Goal: Information Seeking & Learning: Learn about a topic

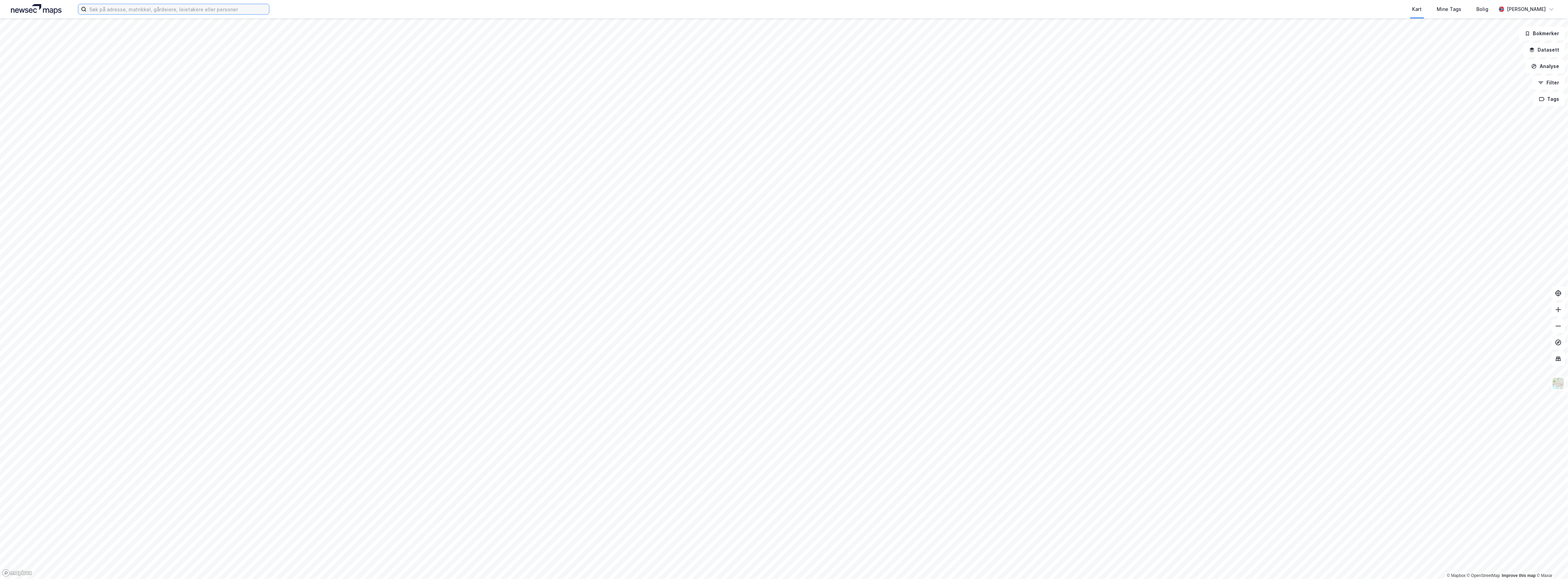
click at [198, 12] on input at bounding box center [178, 9] width 183 height 10
paste input "Mjåvasslia 209, 8025 Bodø"
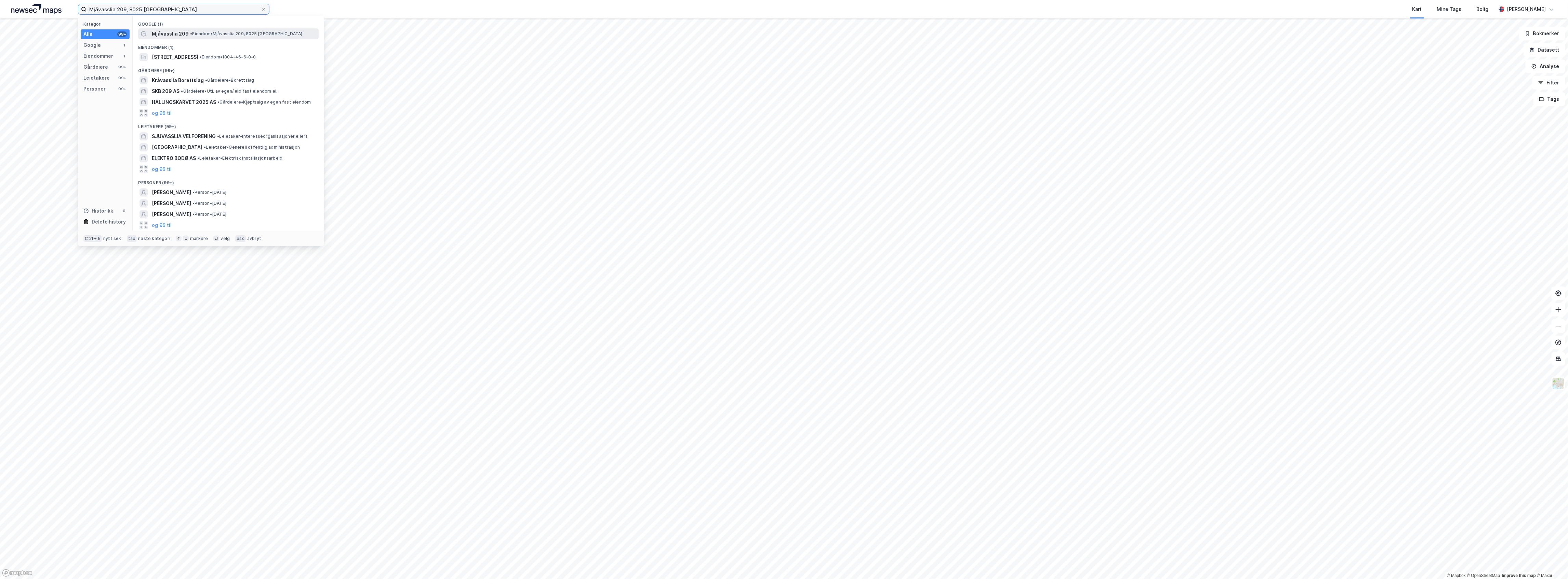
type input "Mjåvasslia 209, 8025 Bodø"
click at [214, 36] on div "Mjåvasslia 209 • Eiendom • Mjåvasslia 209, 8025 Bodø" at bounding box center [234, 33] width 166 height 8
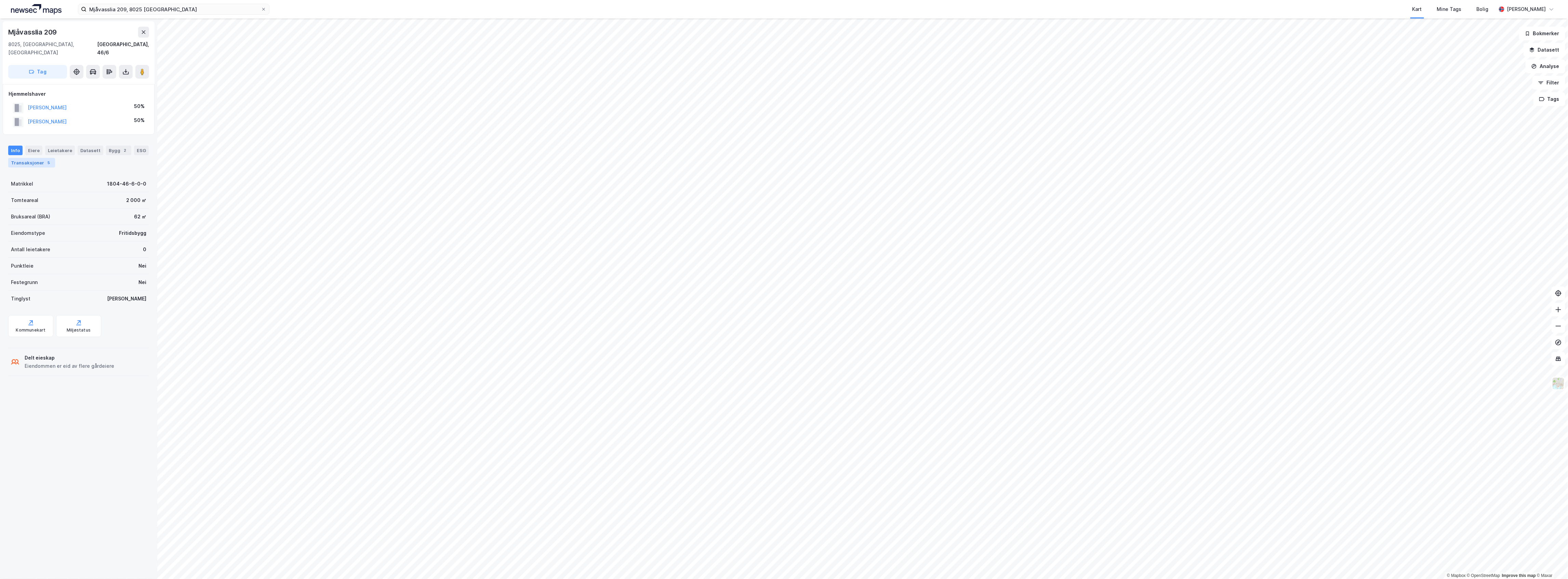
click at [48, 158] on div "Transaksjoner 5" at bounding box center [31, 163] width 47 height 10
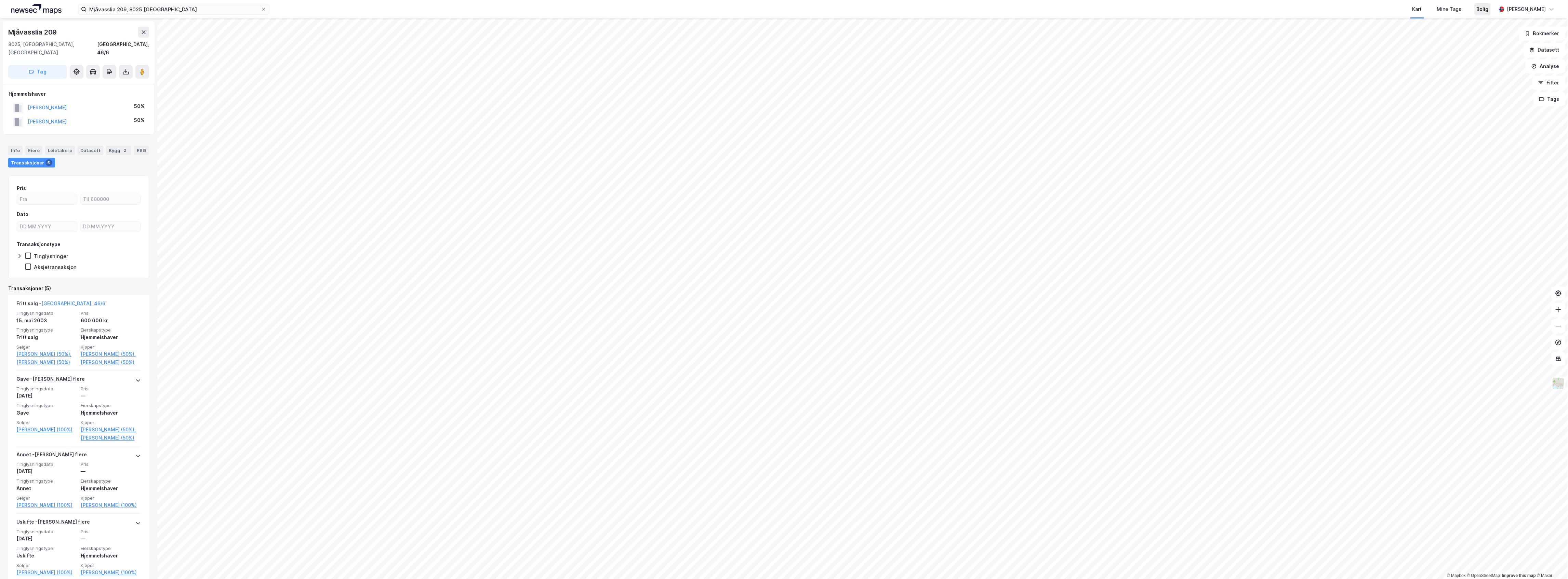
click at [1485, 12] on div "Bolig" at bounding box center [1483, 9] width 12 height 8
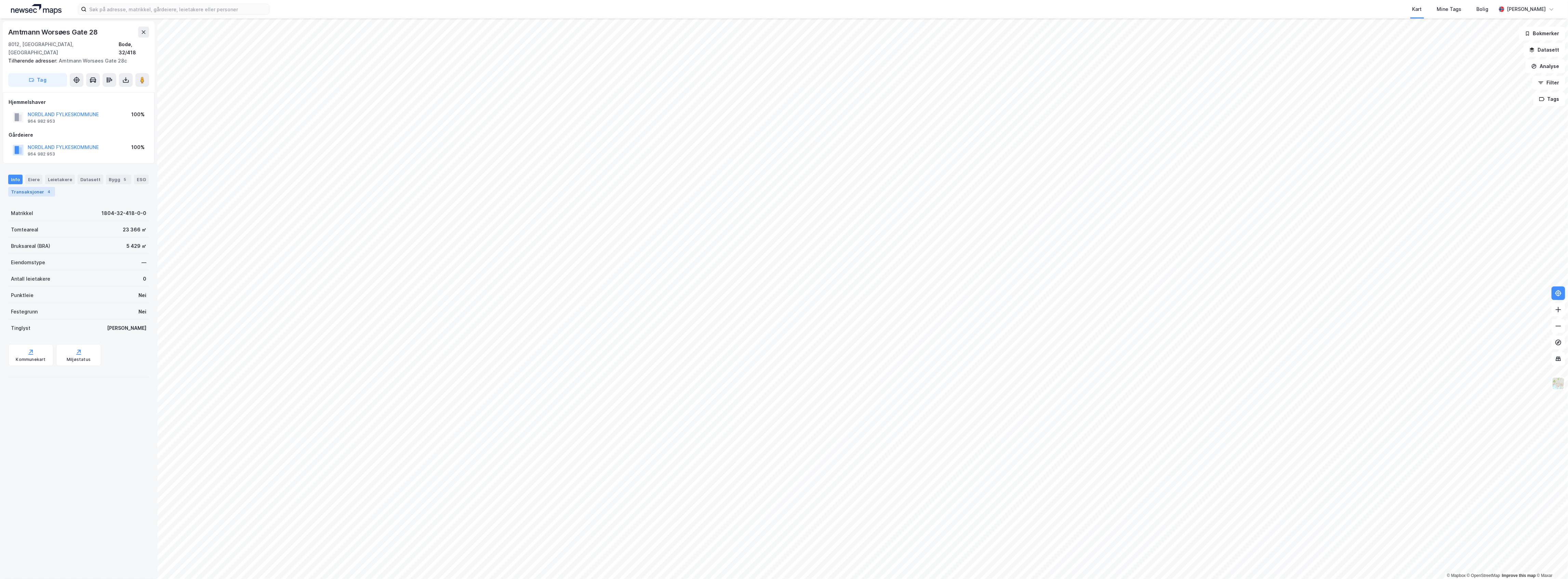
click at [55, 187] on div "Transaksjoner 4" at bounding box center [31, 192] width 47 height 10
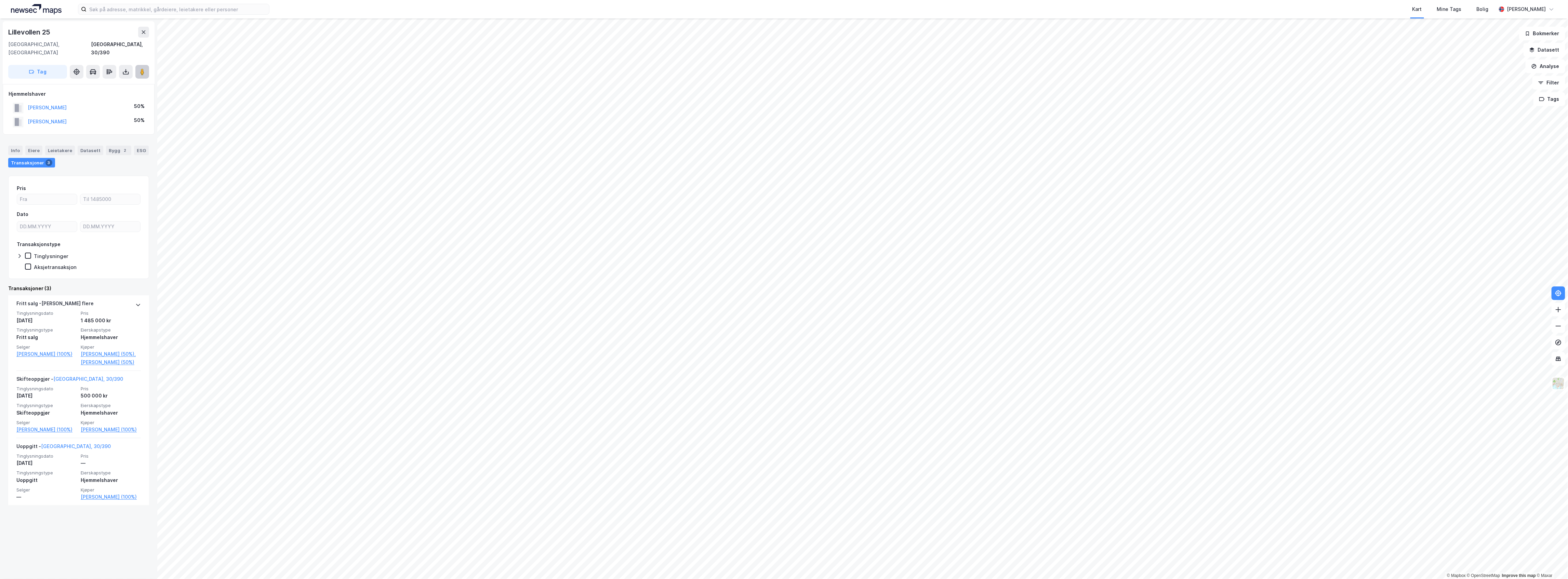
click at [141, 68] on image at bounding box center [142, 71] width 4 height 7
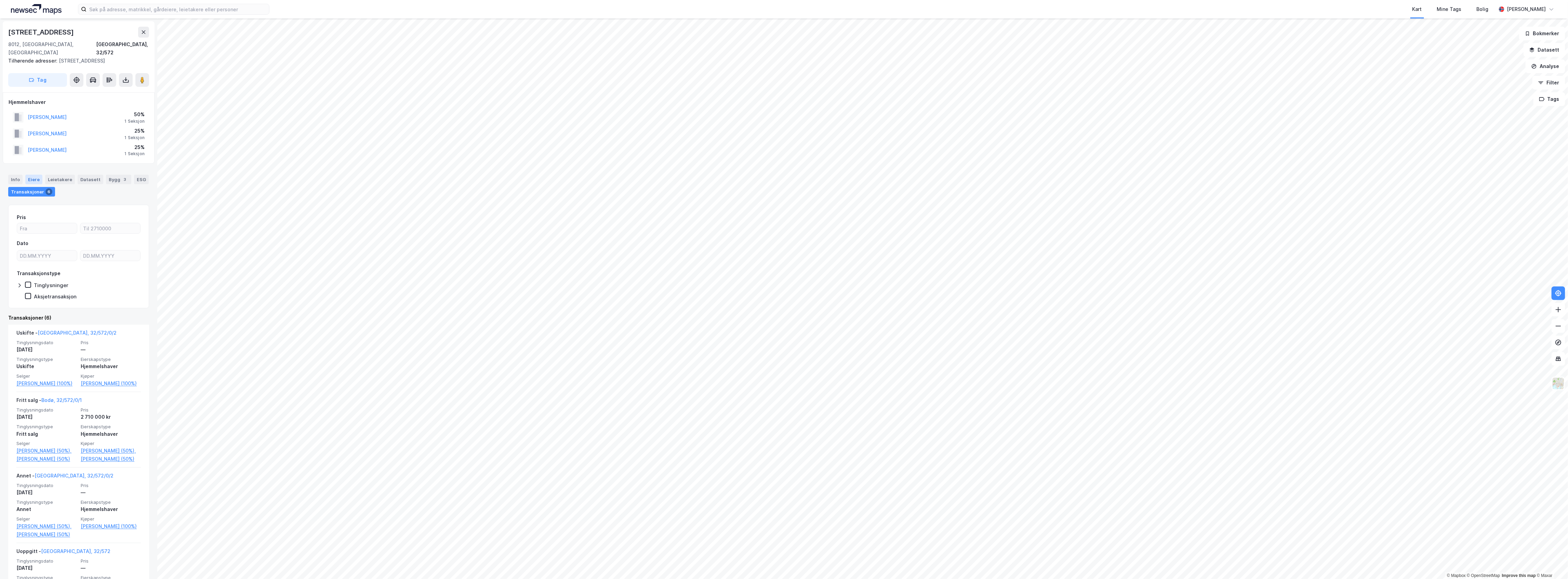
click at [30, 175] on div "Eiere" at bounding box center [34, 179] width 17 height 10
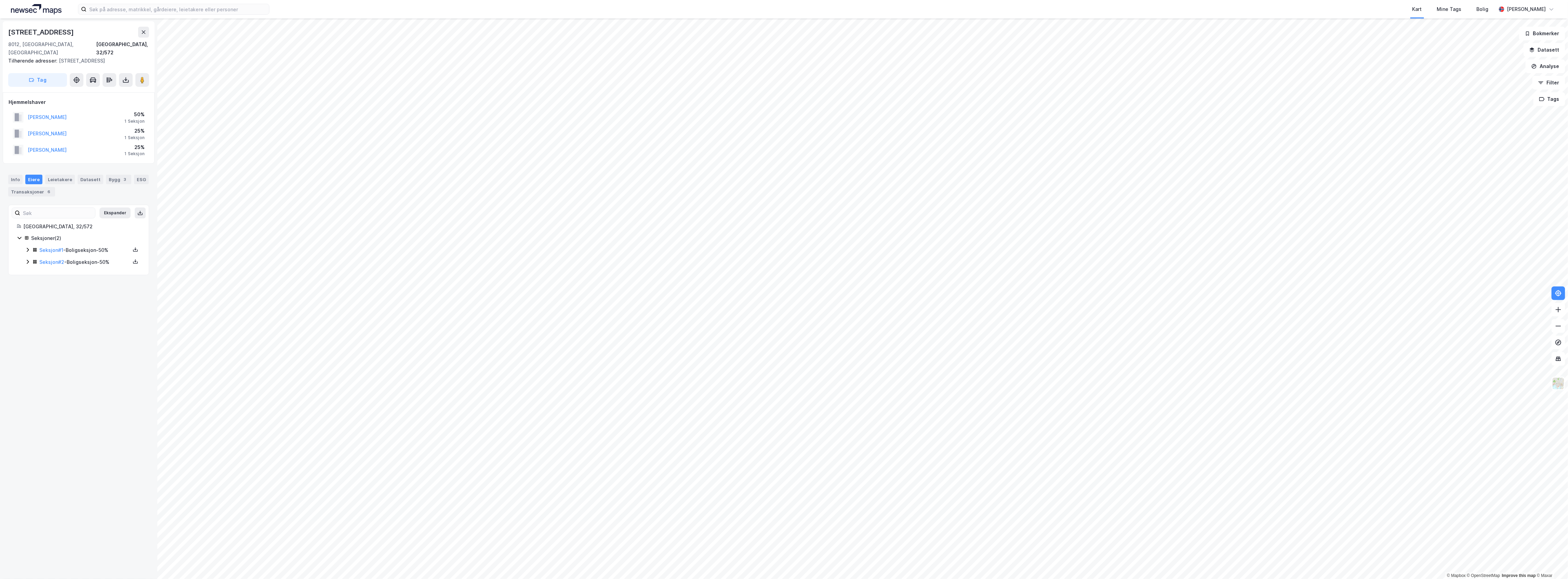
click at [25, 247] on icon at bounding box center [27, 249] width 5 height 5
click at [26, 294] on icon at bounding box center [27, 296] width 5 height 5
click at [48, 187] on div "Transaksjoner 6" at bounding box center [31, 192] width 47 height 10
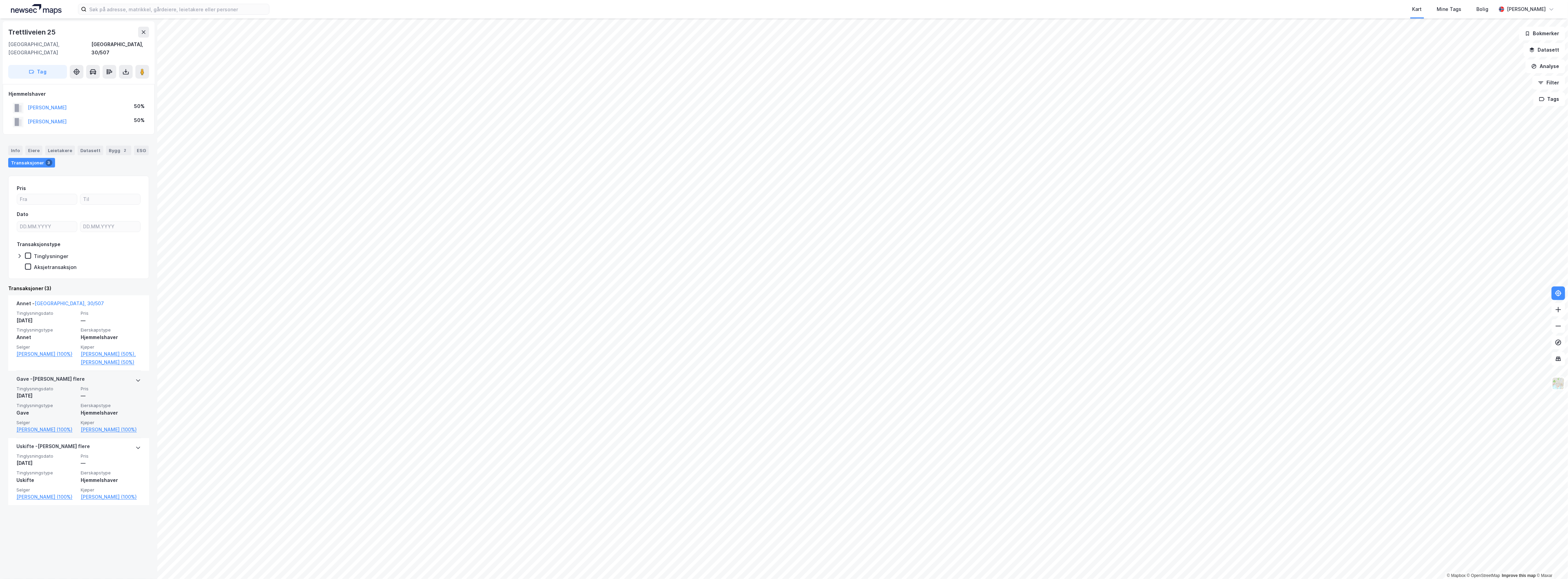
click at [135, 375] on div at bounding box center [138, 380] width 5 height 11
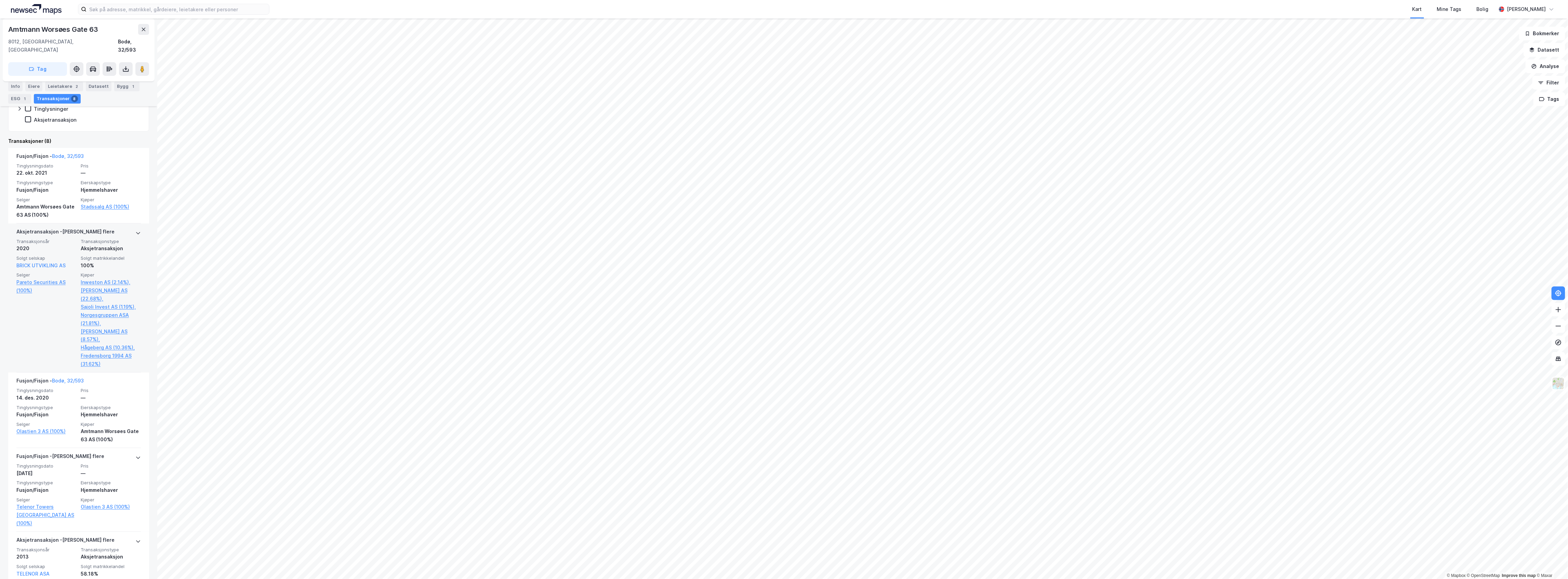
scroll to position [182, 0]
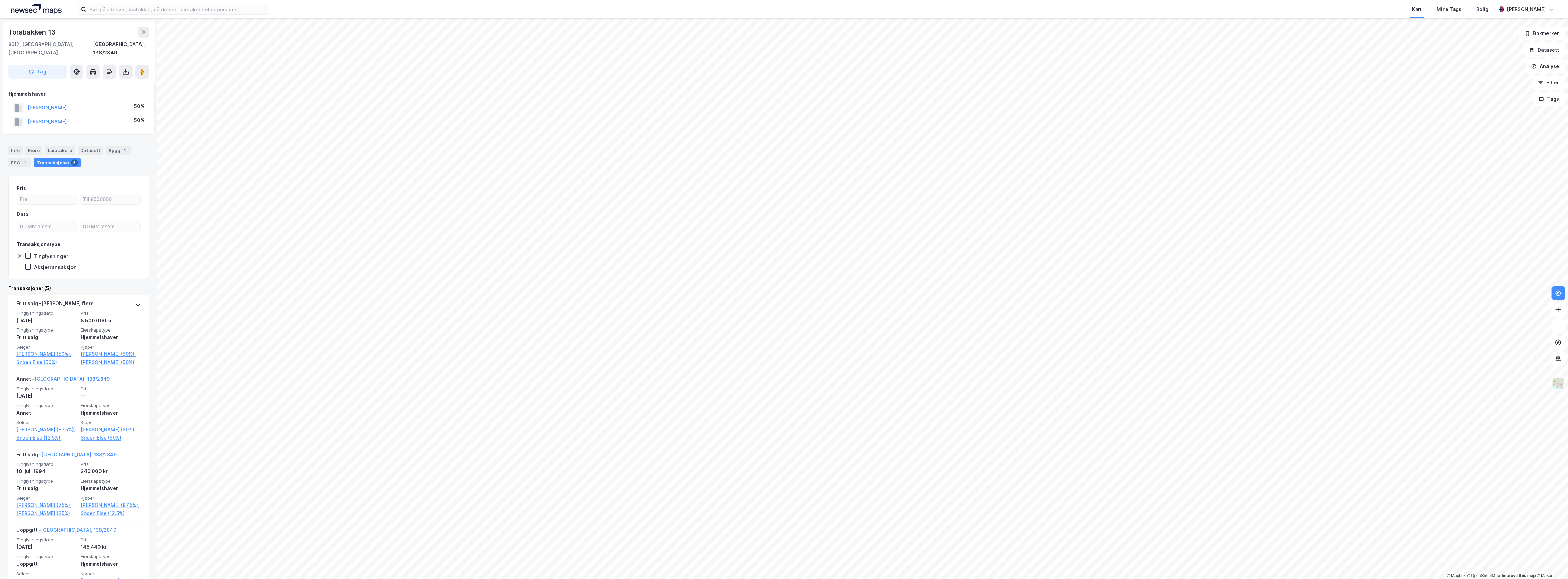
drag, startPoint x: 122, startPoint y: 287, endPoint x: 122, endPoint y: 279, distance: 8.0
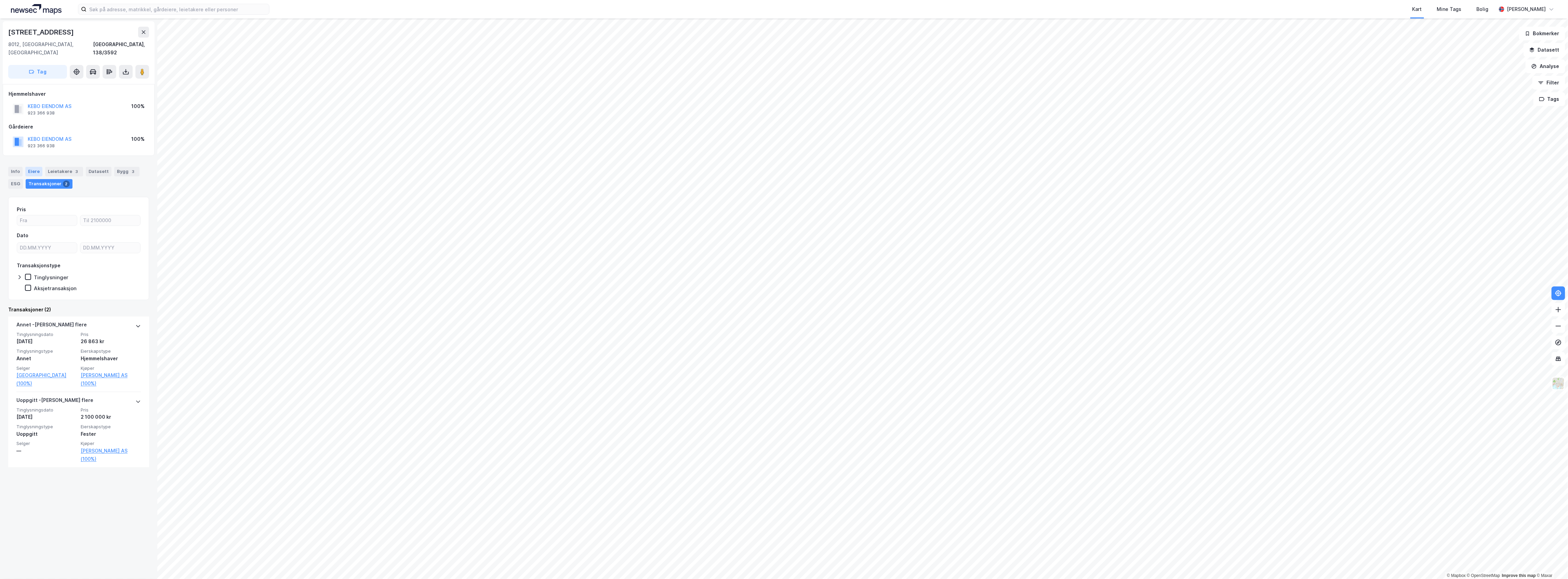
click at [29, 167] on div "Eiere" at bounding box center [34, 172] width 17 height 10
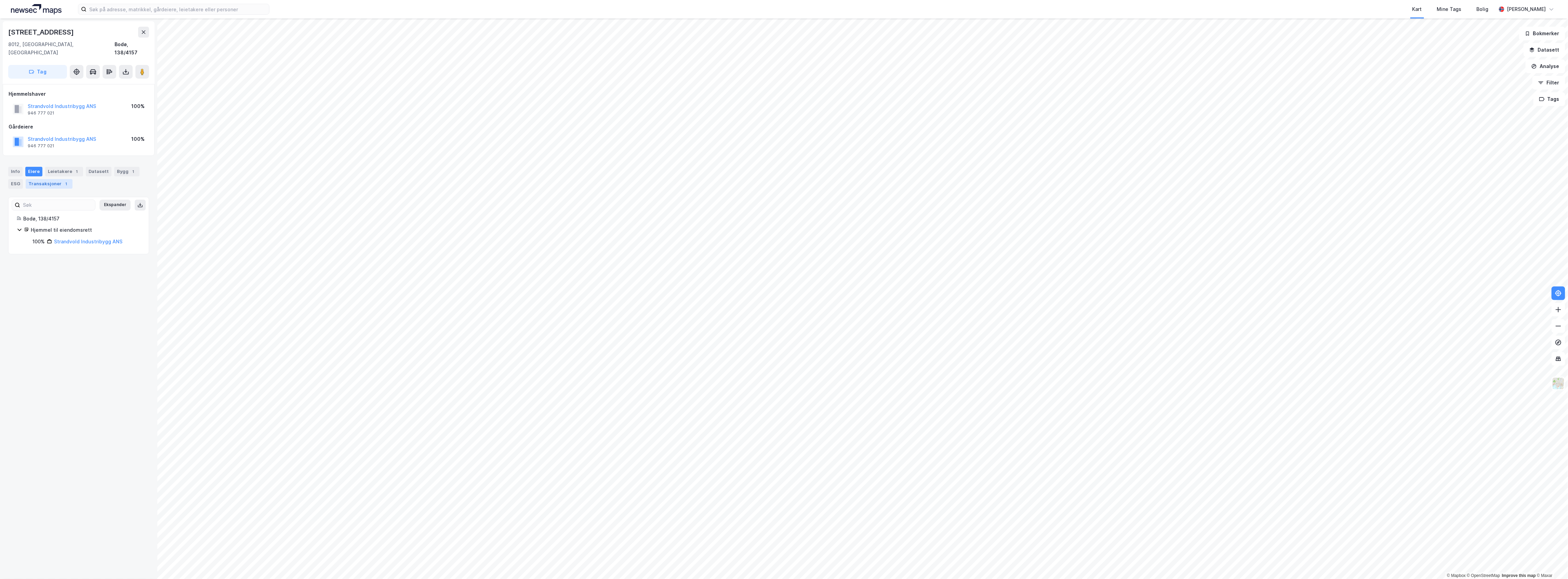
click at [63, 181] on div "1" at bounding box center [66, 184] width 7 height 7
click at [33, 167] on div "Eiere" at bounding box center [34, 172] width 17 height 10
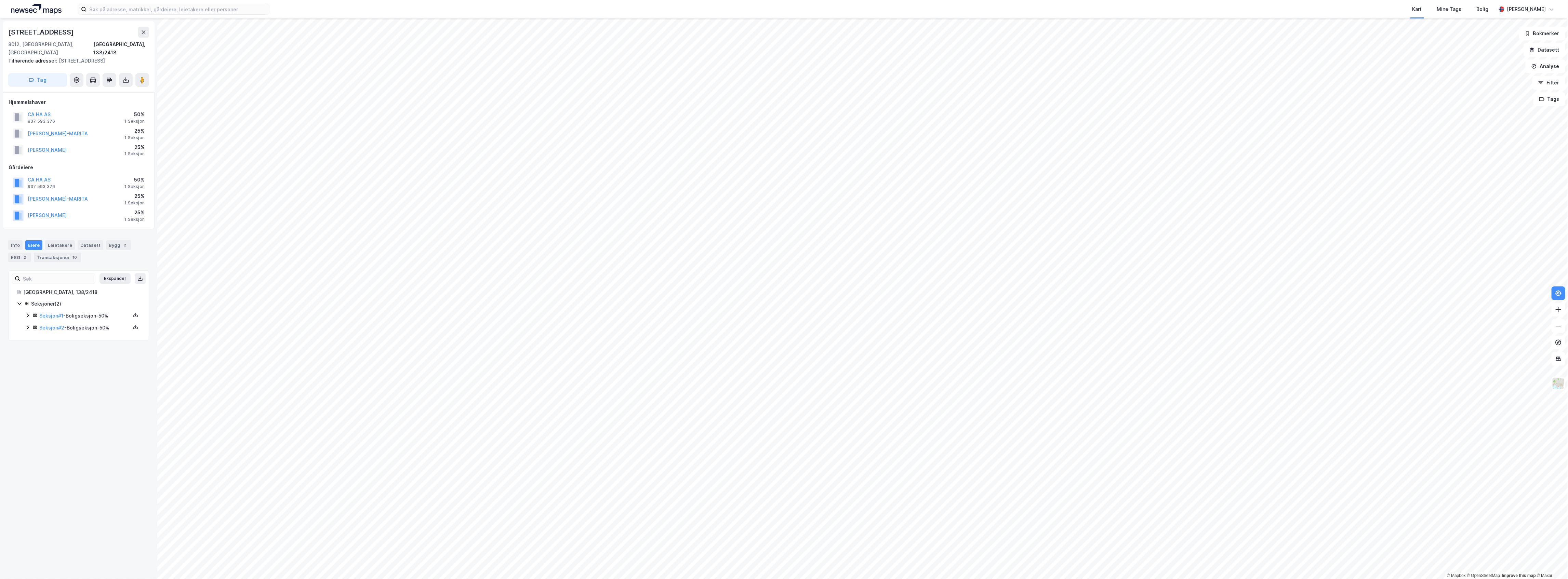
click at [25, 313] on icon at bounding box center [27, 315] width 5 height 5
click at [26, 359] on icon at bounding box center [27, 362] width 5 height 5
click at [71, 254] on div "10" at bounding box center [75, 257] width 7 height 7
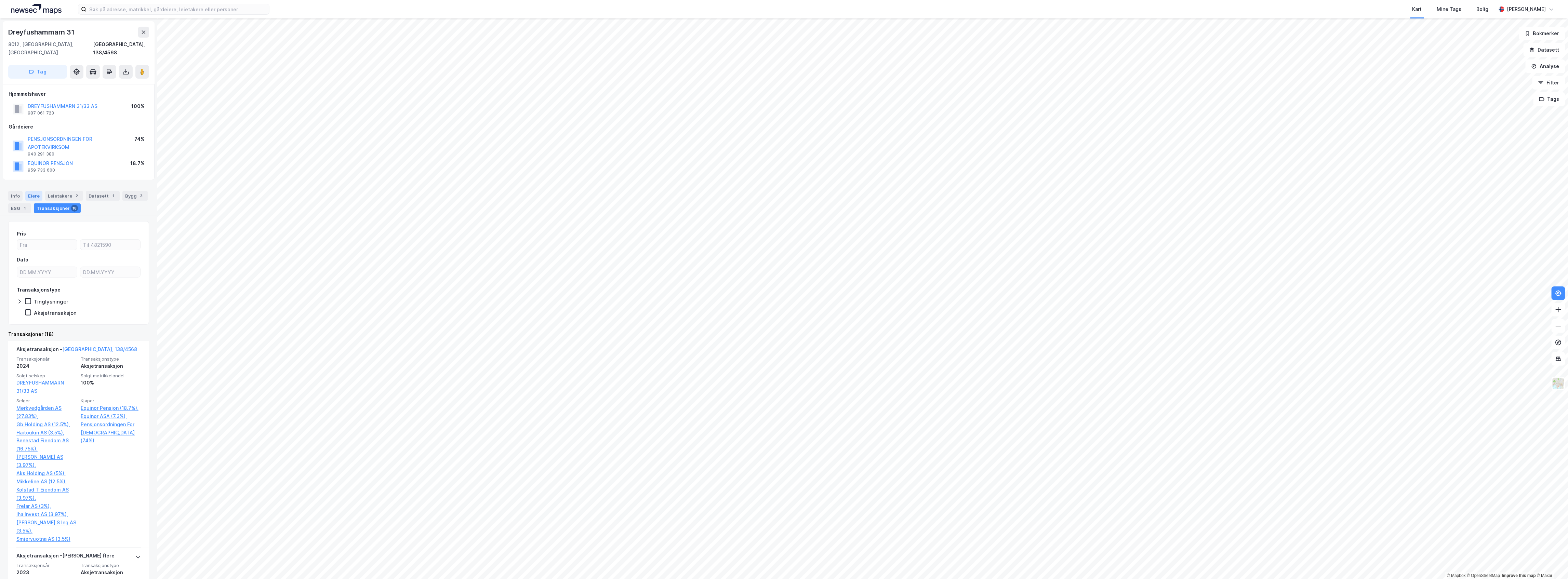
click at [36, 191] on div "Eiere" at bounding box center [34, 196] width 17 height 10
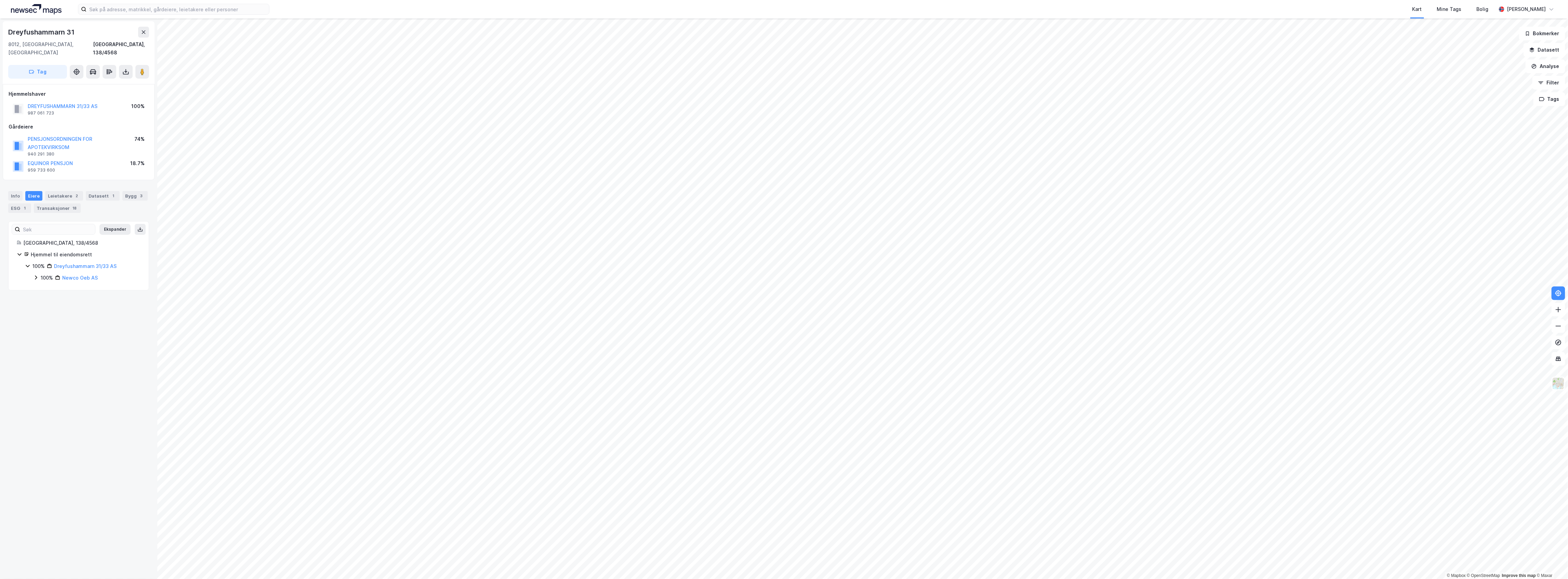
click at [33, 275] on icon at bounding box center [35, 277] width 5 height 5
click at [29, 263] on icon at bounding box center [27, 266] width 5 height 5
click at [36, 275] on icon at bounding box center [35, 277] width 5 height 5
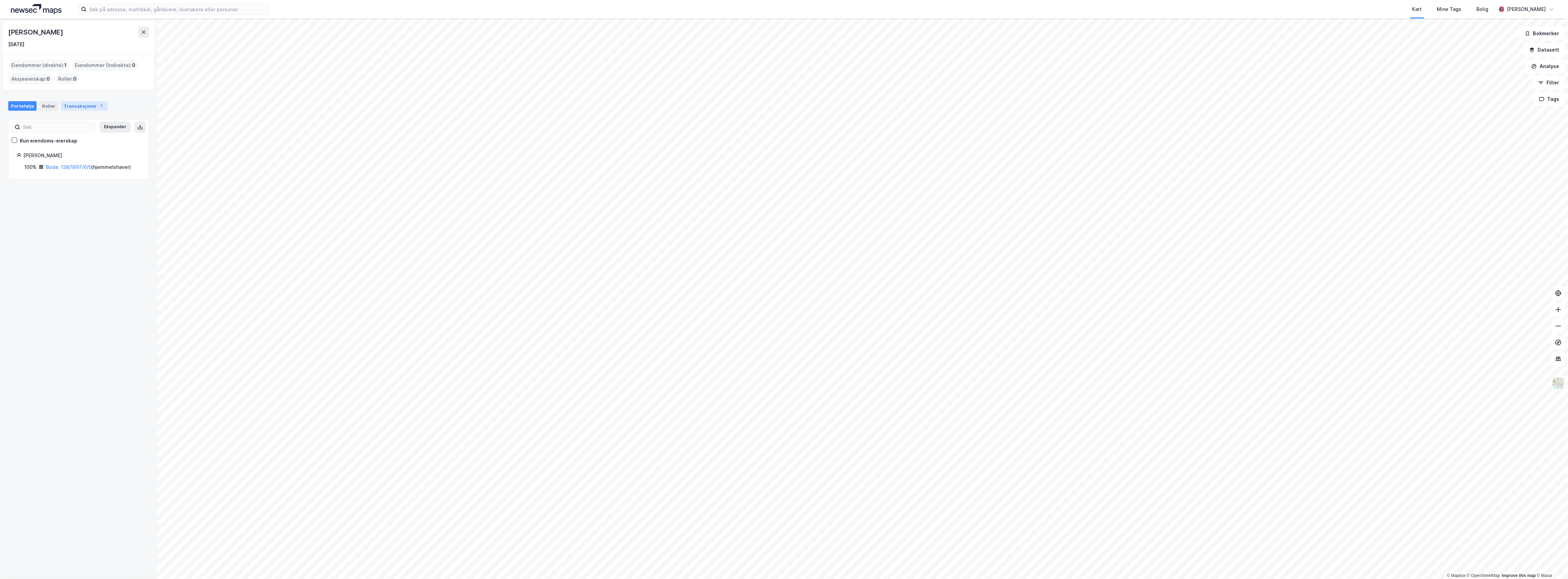
click at [63, 106] on div "Transaksjoner 7" at bounding box center [84, 106] width 47 height 10
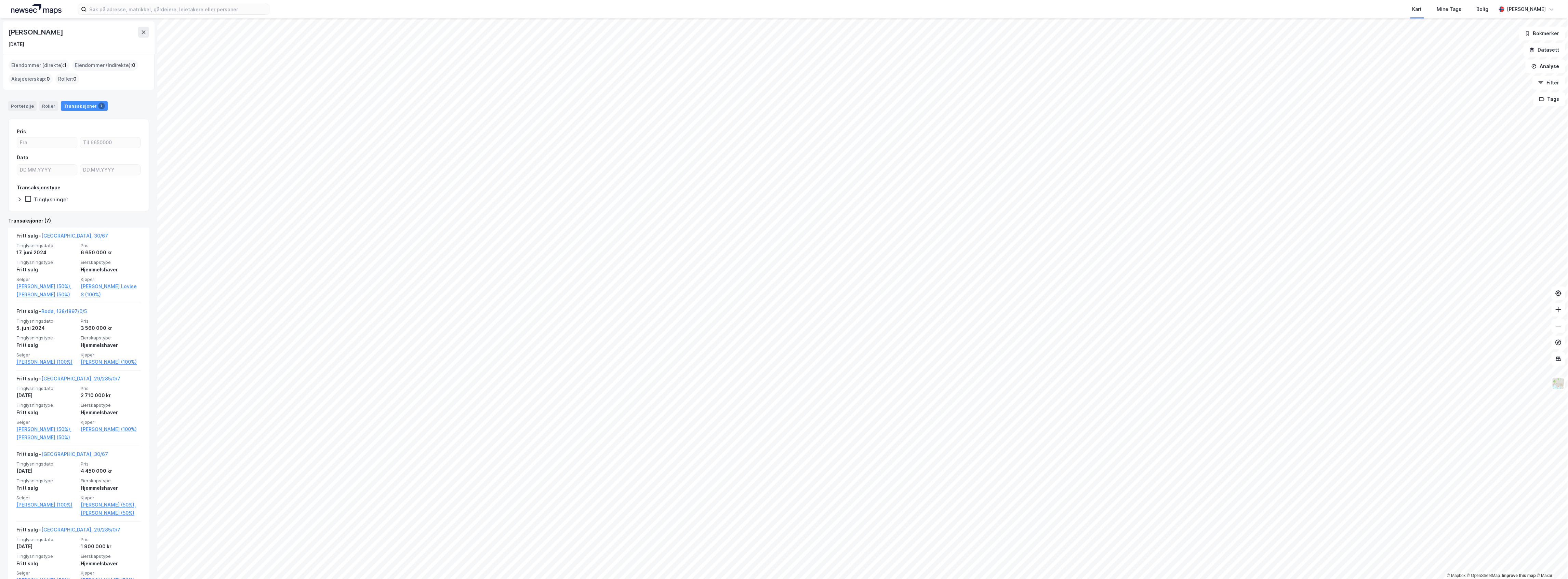
drag, startPoint x: 63, startPoint y: 30, endPoint x: -18, endPoint y: 92, distance: 102.0
click at [0, 92] on html "Kart Mine Tags Bolig Martin Omnes © Mapbox © OpenStreetMap Improve this map © M…" at bounding box center [784, 290] width 1568 height 579
copy div "© Mapbox © OpenStreetMap Improve this map © Maxar Anders Almhaug"
